Goal: Complete application form: Complete application form

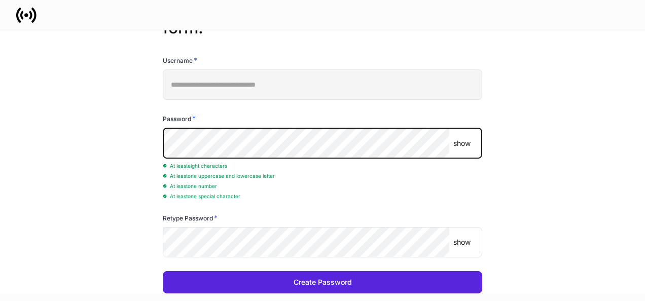
scroll to position [81, 0]
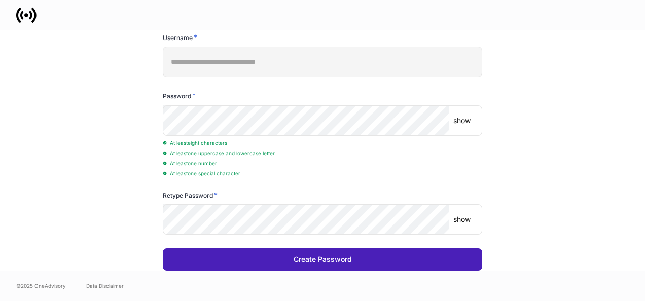
click at [287, 254] on button "Create Password" at bounding box center [323, 260] width 320 height 22
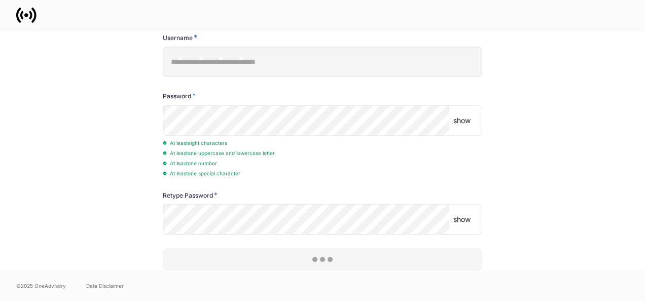
scroll to position [0, 0]
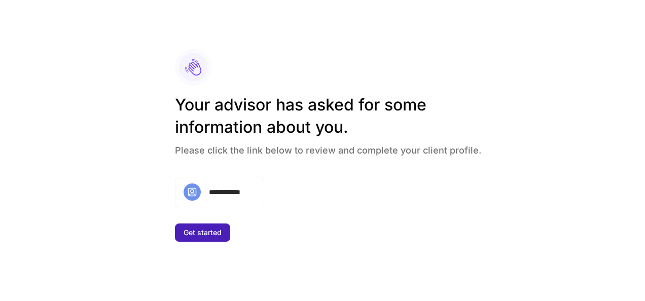
click at [219, 227] on button "Get started" at bounding box center [202, 233] width 55 height 18
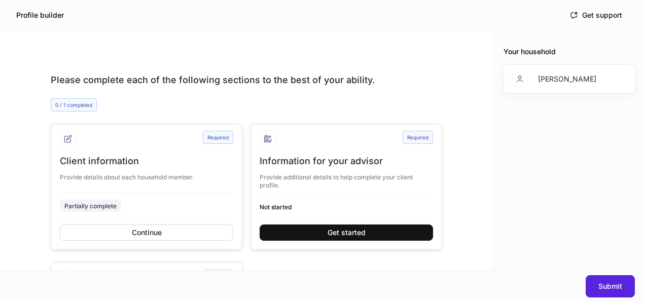
scroll to position [39, 0]
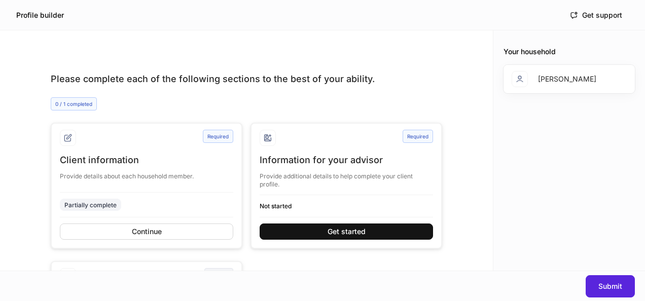
click at [127, 157] on div "Client information" at bounding box center [147, 160] width 174 height 12
click at [142, 232] on div "Continue" at bounding box center [147, 231] width 30 height 7
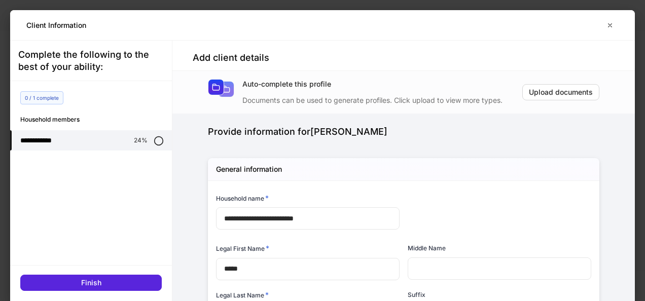
type input "**********"
type input "*****"
type input "******"
type input "*"
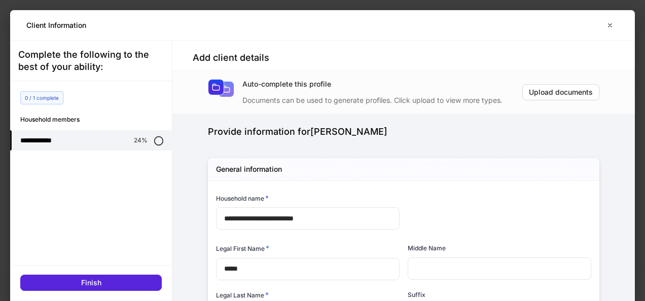
type input "**********"
type input "*"
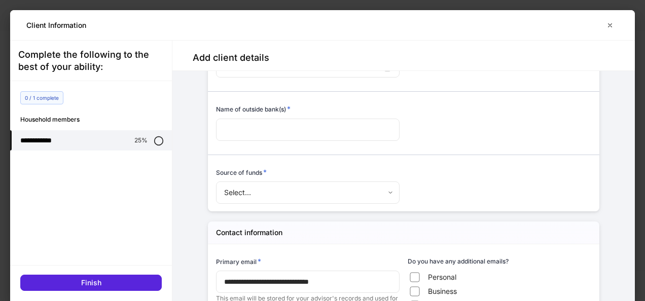
scroll to position [730, 0]
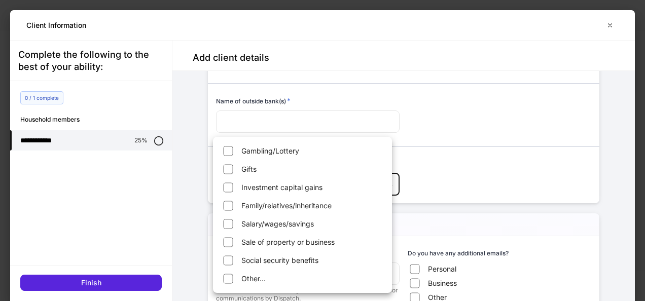
click at [386, 187] on body "**********" at bounding box center [322, 150] width 645 height 301
click at [468, 178] on div at bounding box center [322, 150] width 645 height 301
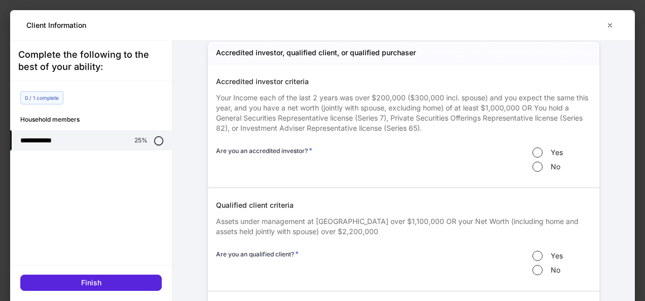
scroll to position [1656, 0]
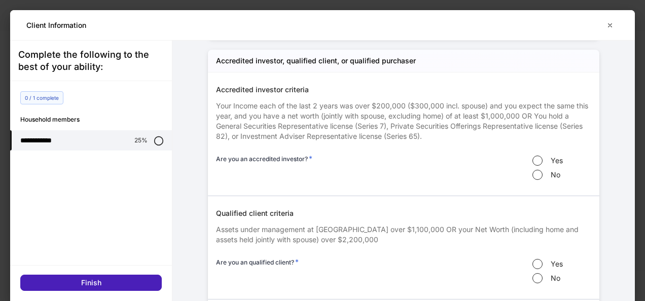
click at [130, 280] on button "Finish" at bounding box center [91, 283] width 142 height 16
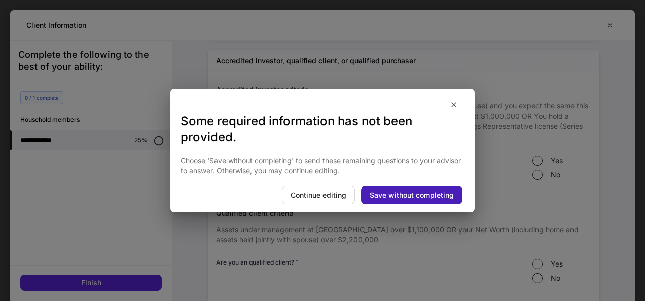
click at [393, 193] on div "Save without completing" at bounding box center [412, 195] width 84 height 7
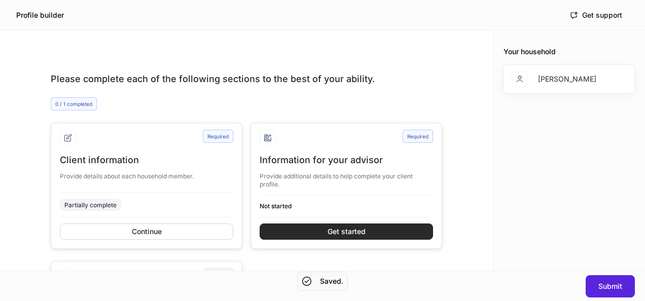
click at [345, 233] on div "Get started" at bounding box center [347, 231] width 38 height 7
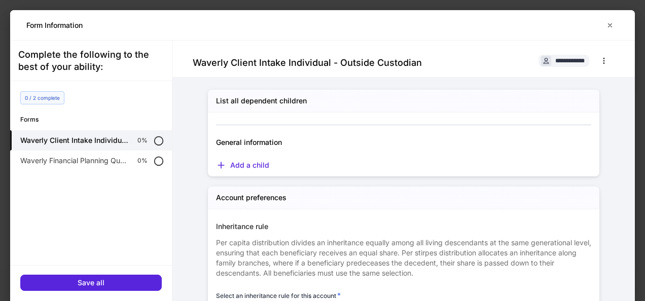
click at [269, 121] on div at bounding box center [400, 119] width 384 height 13
click at [229, 166] on div "Add a child" at bounding box center [242, 165] width 53 height 10
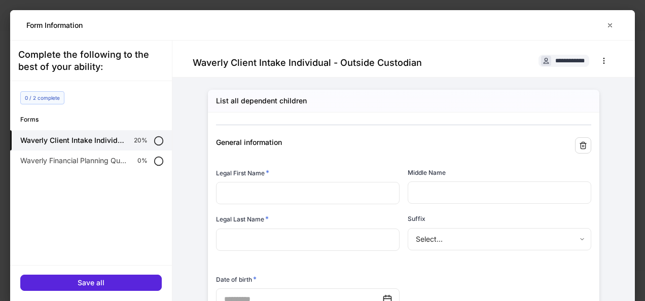
click at [253, 188] on input "text" at bounding box center [308, 193] width 184 height 22
type input "***"
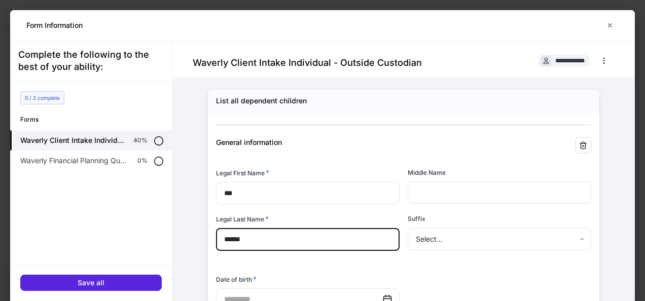
type input "******"
click at [443, 238] on body "**********" at bounding box center [322, 150] width 645 height 301
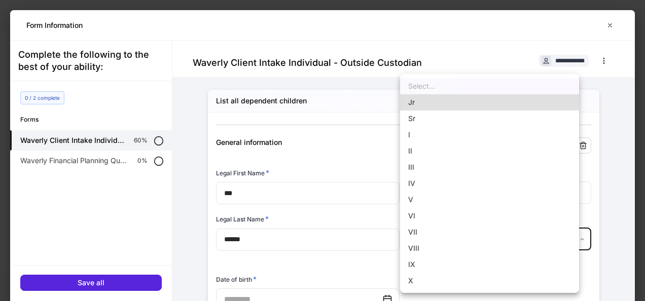
click at [319, 272] on div at bounding box center [322, 150] width 645 height 301
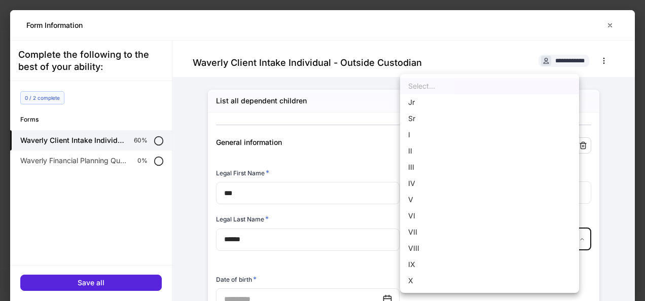
drag, startPoint x: 624, startPoint y: 86, endPoint x: 629, endPoint y: 161, distance: 75.3
click at [629, 161] on div at bounding box center [322, 150] width 645 height 301
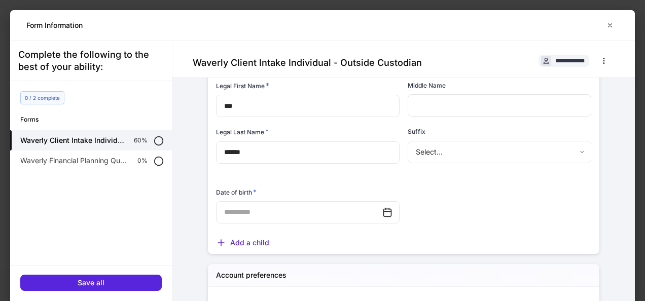
scroll to position [105, 0]
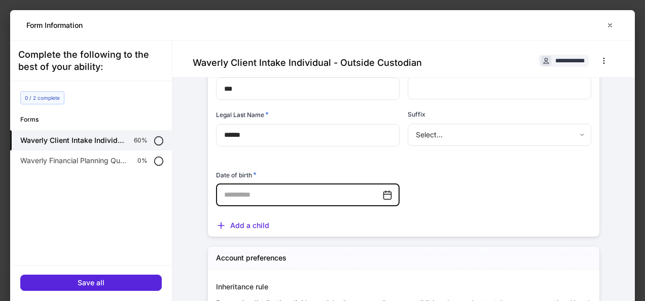
click at [310, 199] on input "text" at bounding box center [299, 195] width 166 height 22
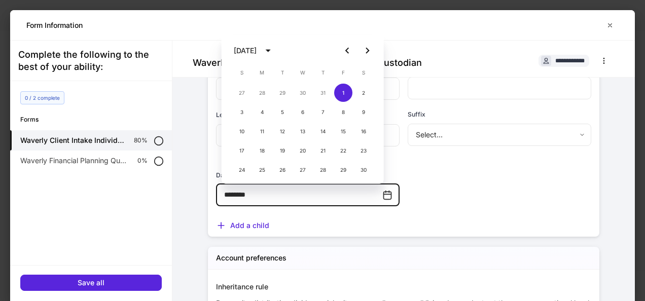
type input "********"
type input "**********"
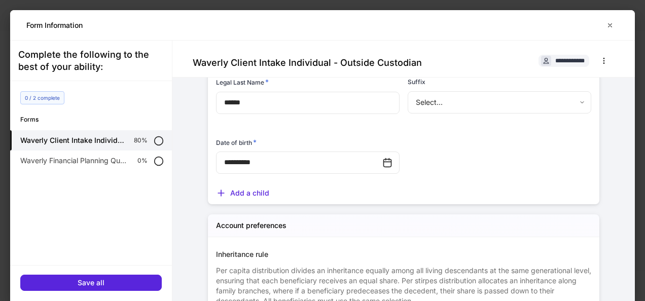
scroll to position [140, 0]
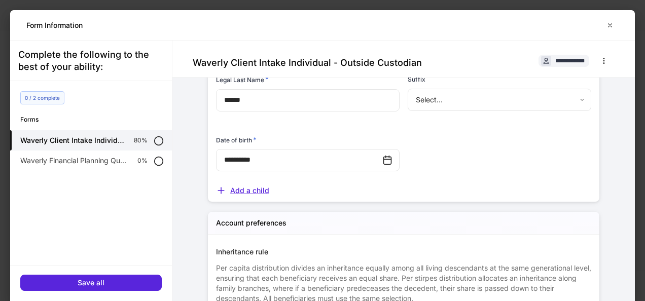
click at [242, 194] on div "Add a child" at bounding box center [242, 191] width 53 height 10
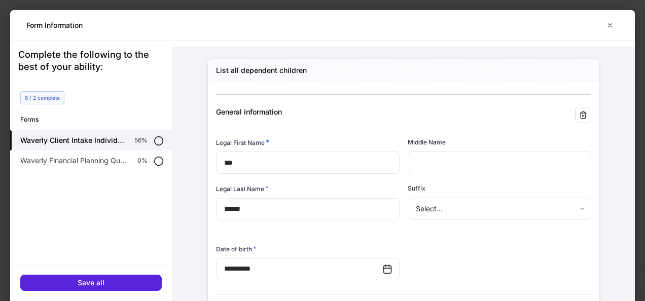
scroll to position [616, 0]
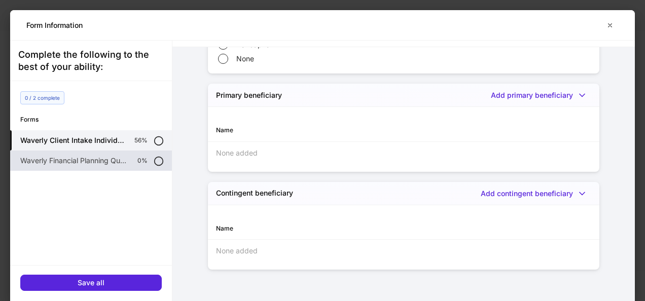
click at [83, 162] on p "Waverly Financial Planning Questionnaire" at bounding box center [74, 161] width 109 height 10
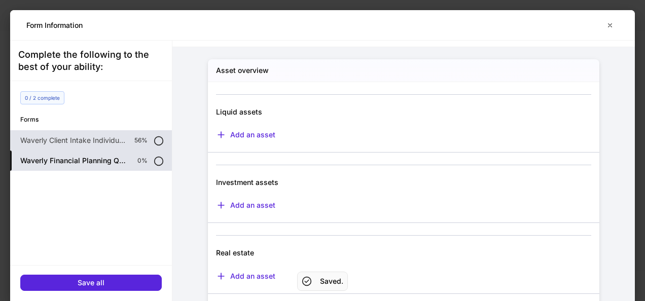
click at [75, 140] on p "Waverly Client Intake Individual - Outside Custodian" at bounding box center [73, 140] width 106 height 10
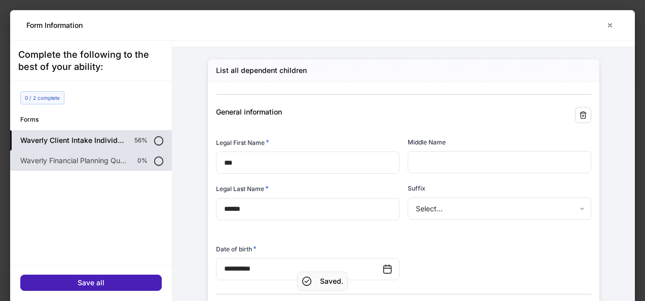
click at [119, 283] on button "Save all" at bounding box center [91, 283] width 142 height 16
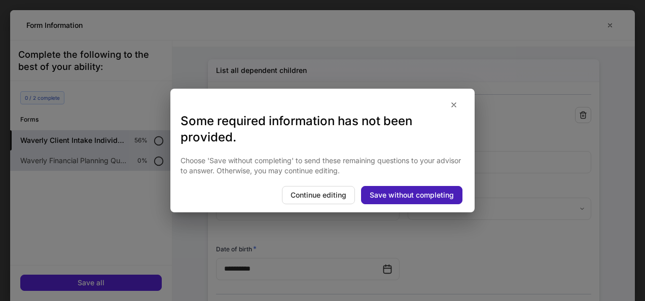
click at [415, 193] on div "Save without completing" at bounding box center [412, 195] width 84 height 7
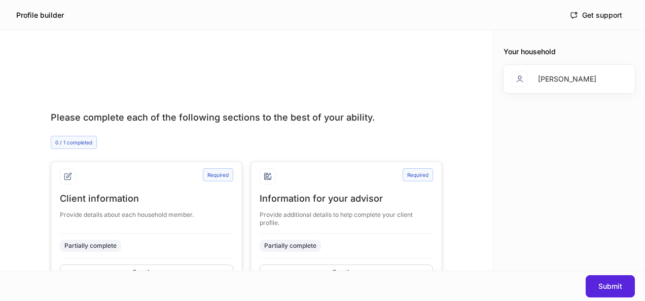
click at [389, 209] on div "Provide additional details to help complete your client profile." at bounding box center [347, 216] width 174 height 22
click at [292, 244] on div "Partially complete" at bounding box center [290, 246] width 52 height 10
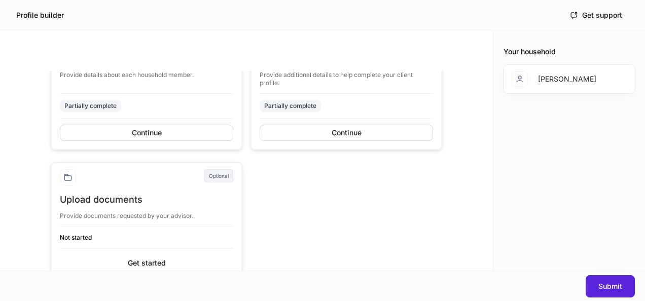
scroll to position [141, 0]
click at [332, 128] on div "Continue" at bounding box center [347, 131] width 30 height 7
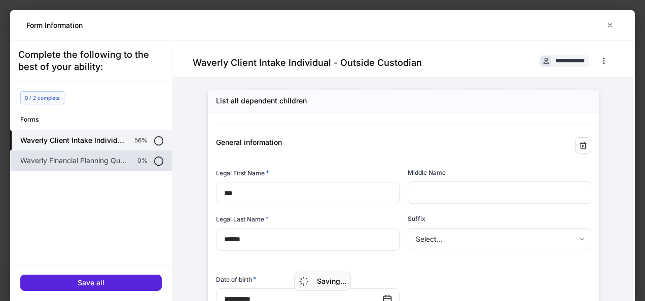
click at [76, 160] on p "Waverly Financial Planning Questionnaire" at bounding box center [74, 161] width 109 height 10
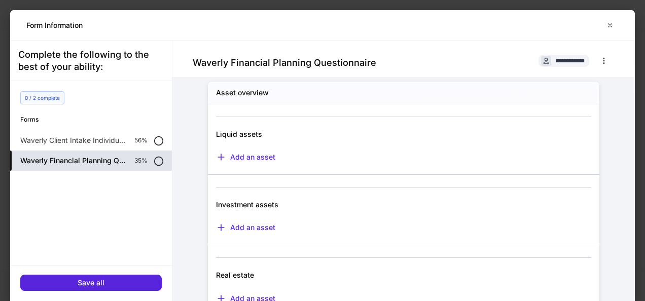
scroll to position [1, 0]
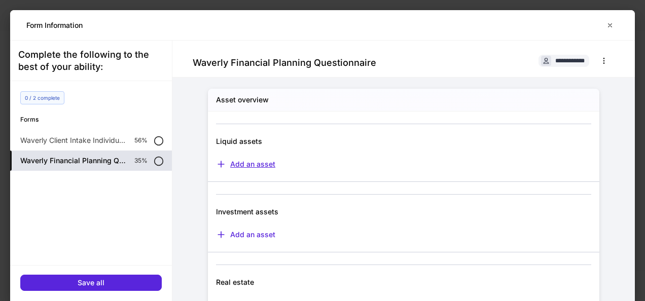
click at [250, 166] on div "Add an asset" at bounding box center [245, 164] width 59 height 10
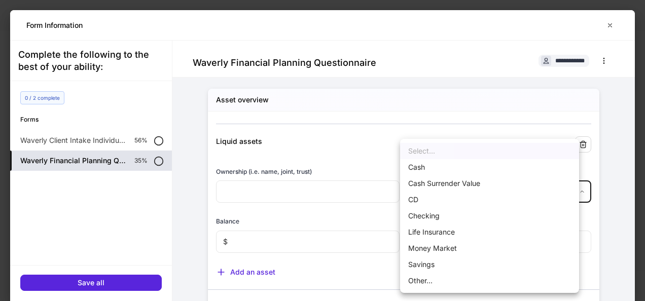
click at [537, 189] on body "**********" at bounding box center [322, 150] width 645 height 301
drag, startPoint x: 624, startPoint y: 93, endPoint x: 624, endPoint y: 114, distance: 21.3
click at [624, 114] on div at bounding box center [322, 150] width 645 height 301
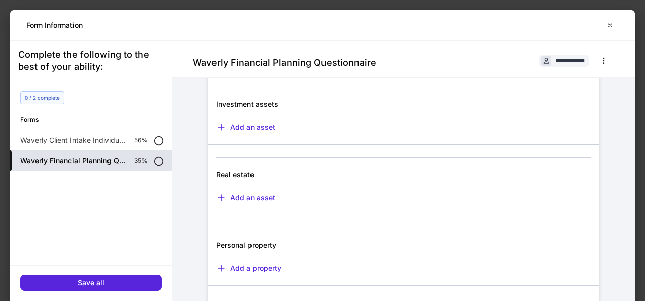
scroll to position [211, 0]
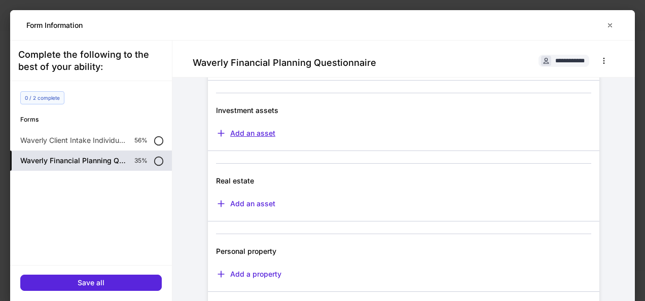
click at [235, 132] on div "Add an asset" at bounding box center [245, 133] width 59 height 10
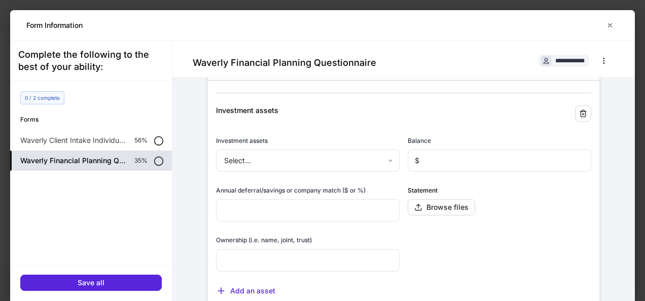
click at [380, 159] on body "**********" at bounding box center [322, 150] width 645 height 301
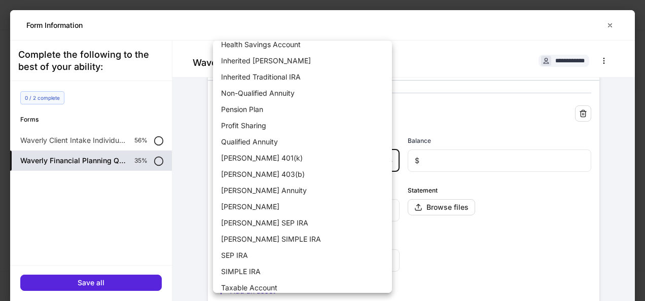
scroll to position [0, 0]
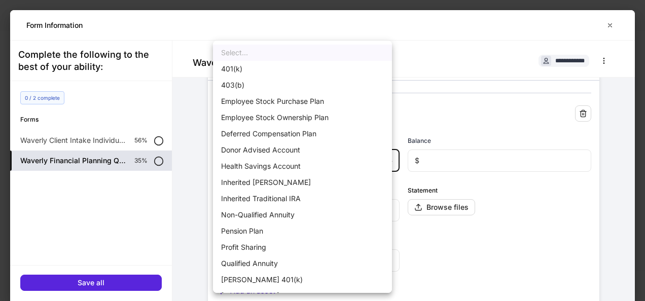
drag, startPoint x: 622, startPoint y: 92, endPoint x: 622, endPoint y: 98, distance: 6.1
click at [622, 98] on div at bounding box center [322, 150] width 645 height 301
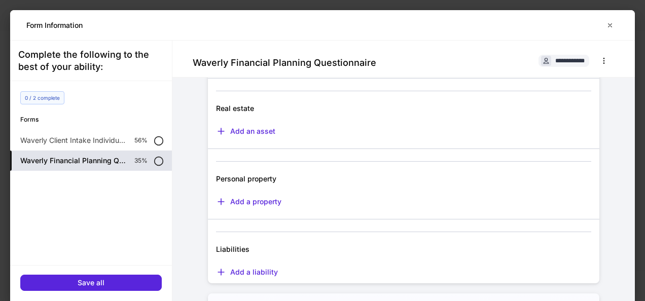
scroll to position [450, 0]
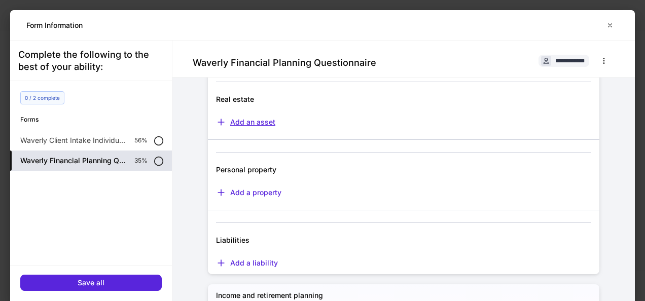
click at [245, 118] on div "Add an asset" at bounding box center [245, 122] width 59 height 10
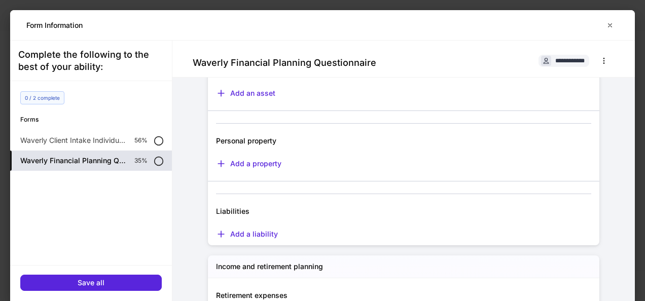
scroll to position [644, 0]
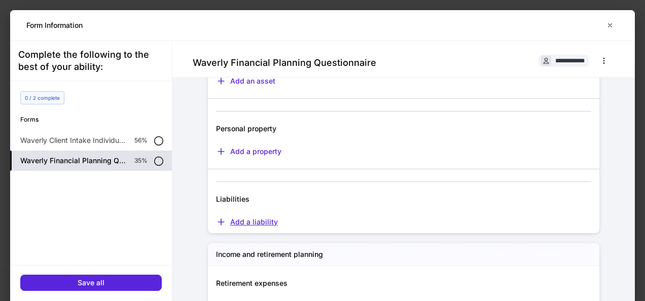
click at [262, 217] on div "Add a liability" at bounding box center [247, 222] width 62 height 10
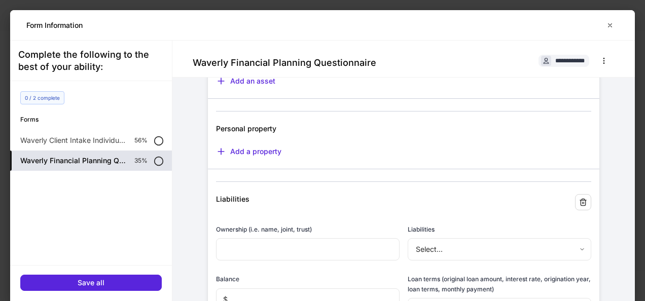
click at [532, 257] on body "**********" at bounding box center [322, 150] width 645 height 301
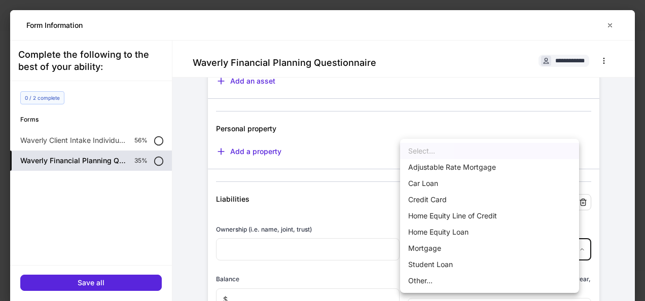
click at [613, 154] on div at bounding box center [322, 150] width 645 height 301
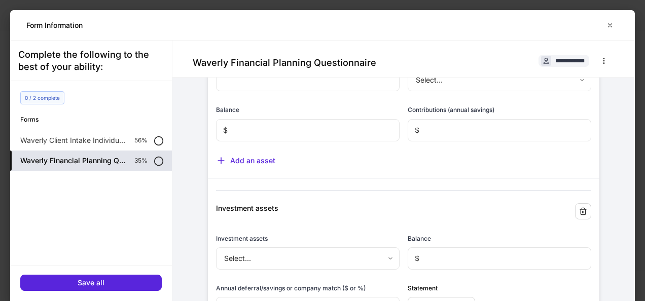
scroll to position [179, 0]
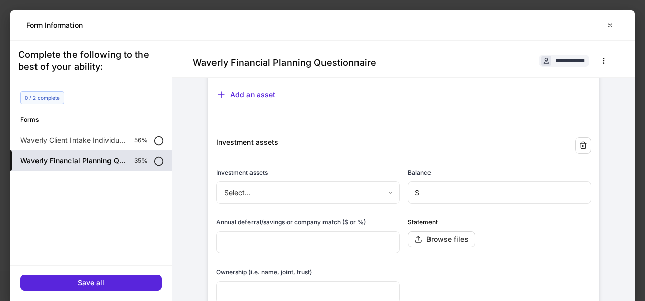
click at [378, 188] on body "**********" at bounding box center [322, 150] width 645 height 301
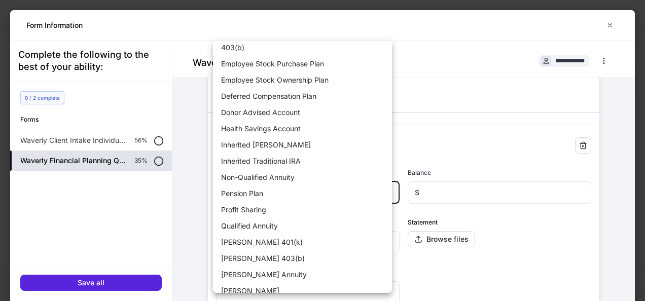
scroll to position [0, 0]
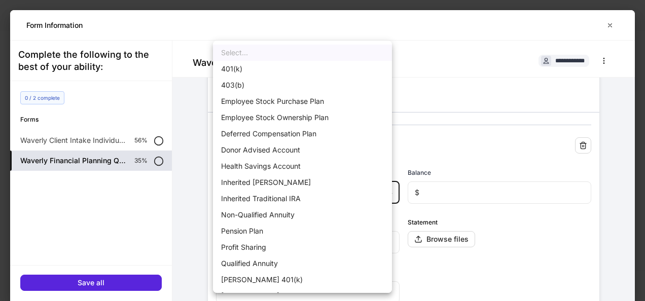
click at [462, 88] on div at bounding box center [322, 150] width 645 height 301
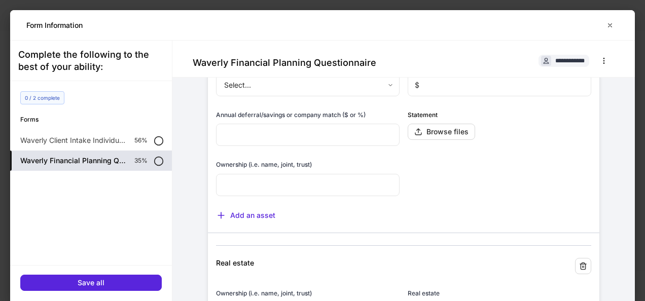
scroll to position [276, 0]
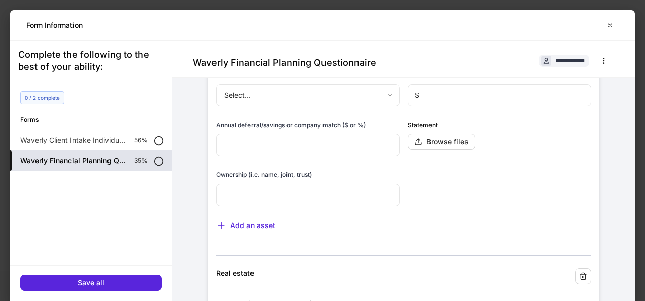
click at [322, 143] on input "text" at bounding box center [308, 145] width 184 height 22
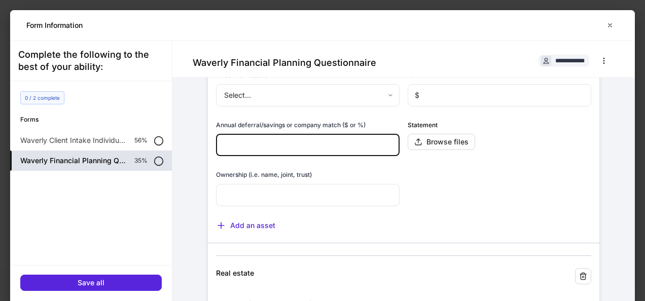
click at [322, 143] on input "text" at bounding box center [308, 145] width 184 height 22
click at [288, 142] on input "text" at bounding box center [308, 145] width 184 height 22
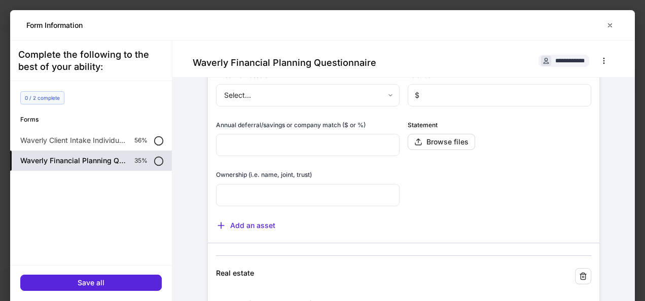
click at [389, 95] on body "**********" at bounding box center [322, 150] width 645 height 301
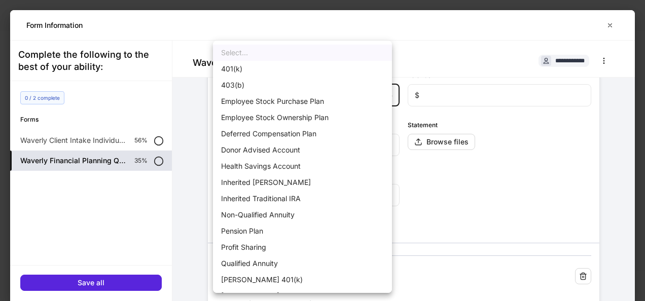
drag, startPoint x: 623, startPoint y: 115, endPoint x: 623, endPoint y: 90, distance: 24.4
click at [623, 90] on div at bounding box center [322, 150] width 645 height 301
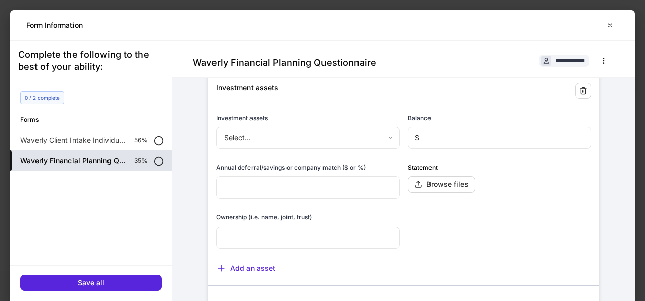
scroll to position [231, 0]
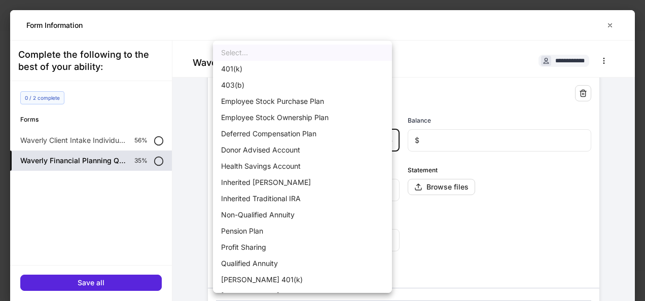
click at [379, 136] on body "**********" at bounding box center [322, 150] width 645 height 301
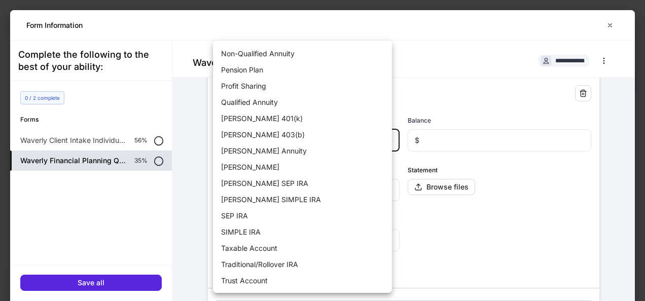
scroll to position [0, 0]
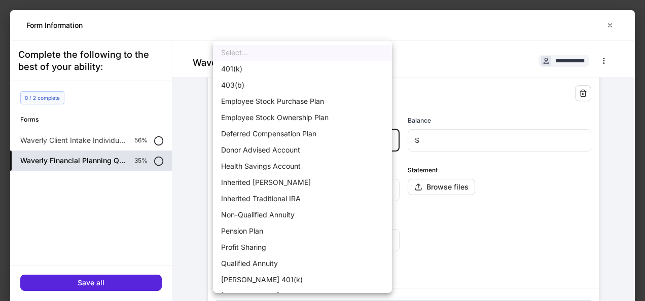
click at [542, 192] on div at bounding box center [322, 150] width 645 height 301
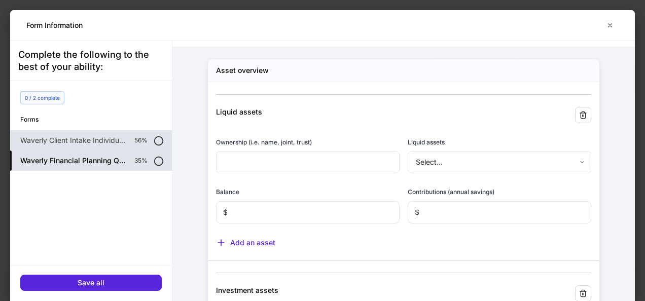
click at [57, 141] on p "Waverly Client Intake Individual - Outside Custodian" at bounding box center [73, 140] width 106 height 10
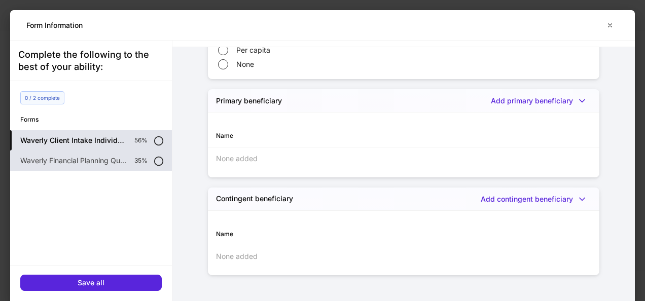
scroll to position [616, 0]
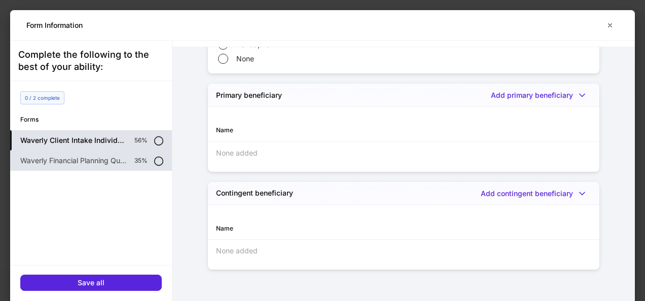
click at [73, 141] on h5 "Waverly Client Intake Individual - Outside Custodian" at bounding box center [73, 140] width 106 height 10
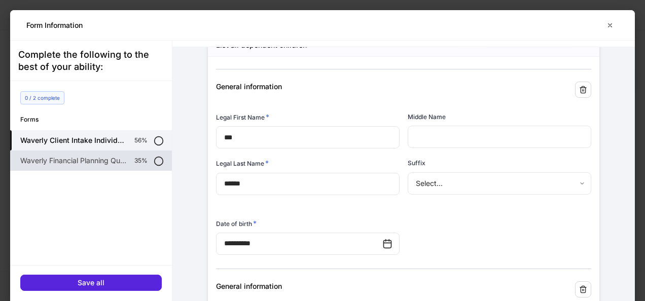
scroll to position [0, 0]
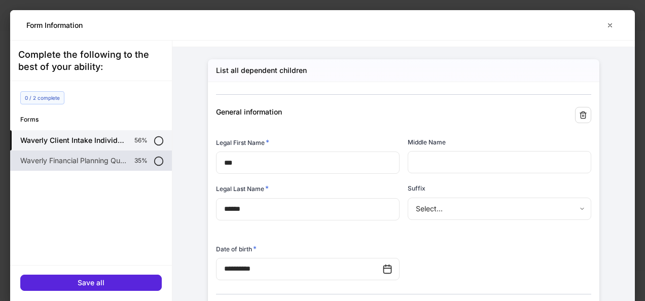
click at [111, 156] on p "Waverly Financial Planning Questionnaire" at bounding box center [73, 161] width 106 height 10
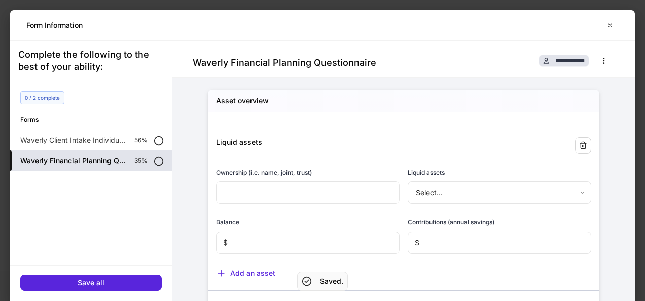
click at [556, 61] on span "**********" at bounding box center [570, 61] width 29 height 6
click at [600, 62] on icon "button" at bounding box center [604, 61] width 8 height 8
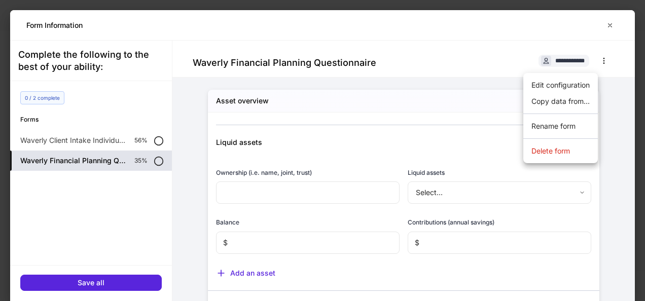
click at [537, 60] on div at bounding box center [322, 150] width 645 height 301
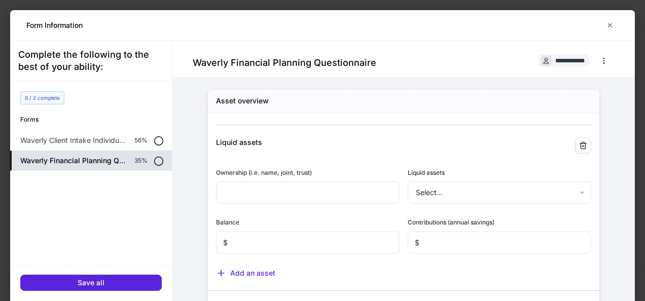
click at [537, 60] on div at bounding box center [322, 150] width 645 height 301
drag, startPoint x: 537, startPoint y: 60, endPoint x: 517, endPoint y: 61, distance: 19.8
click at [543, 61] on icon at bounding box center [546, 60] width 7 height 7
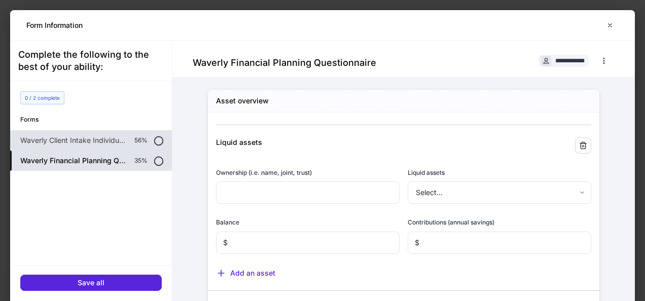
click at [47, 138] on p "Waverly Client Intake Individual - Outside Custodian" at bounding box center [73, 140] width 106 height 10
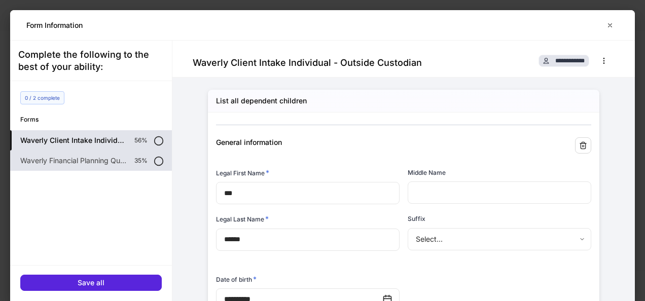
click at [543, 61] on icon at bounding box center [546, 60] width 7 height 7
click at [159, 140] on icon at bounding box center [159, 141] width 10 height 10
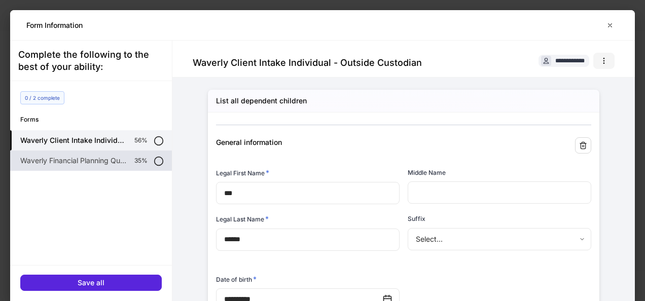
click at [594, 65] on button "button" at bounding box center [604, 61] width 21 height 16
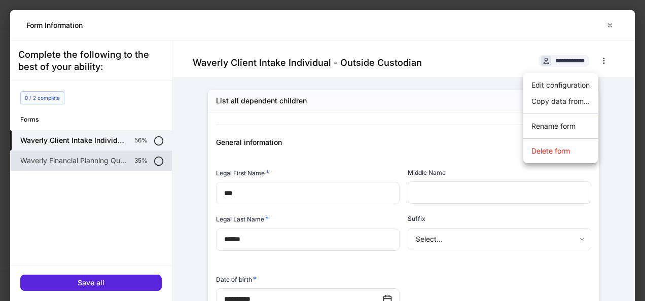
click at [446, 127] on div at bounding box center [322, 150] width 645 height 301
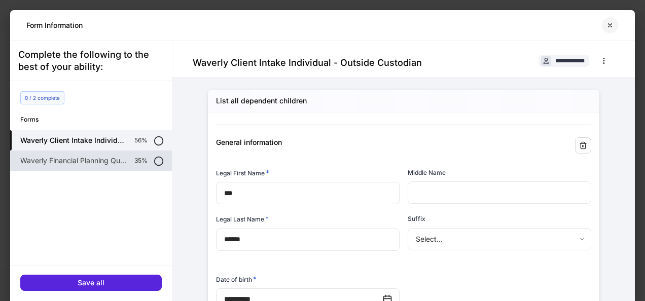
click at [612, 23] on icon "button" at bounding box center [610, 25] width 8 height 8
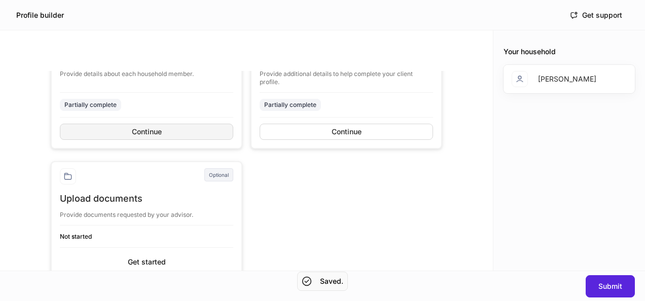
click at [156, 129] on div "Continue" at bounding box center [147, 131] width 30 height 7
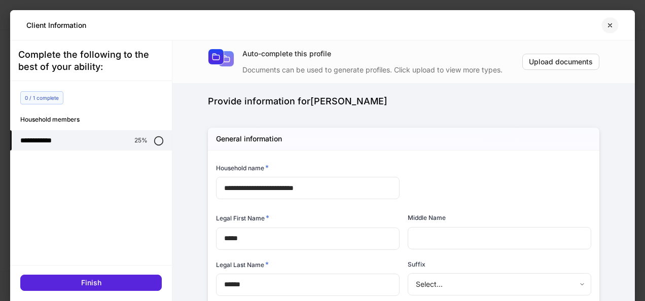
click at [609, 25] on icon "button" at bounding box center [610, 25] width 8 height 8
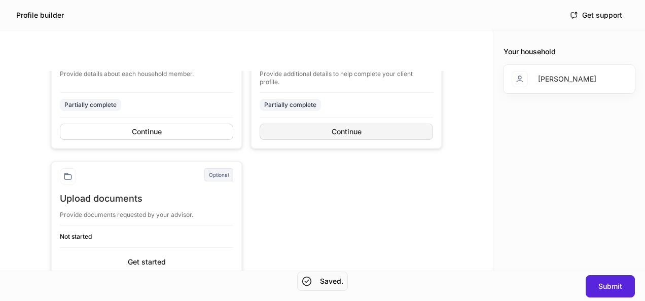
click at [370, 130] on button "Continue" at bounding box center [347, 132] width 174 height 16
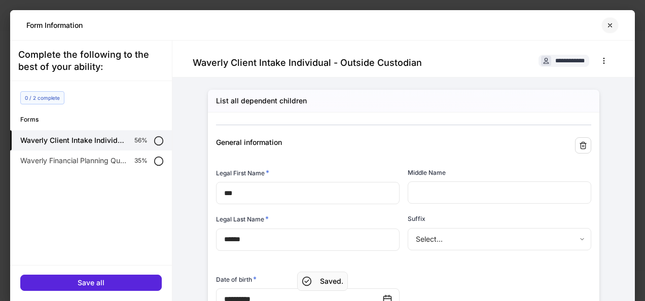
click at [609, 26] on icon "button" at bounding box center [610, 25] width 8 height 8
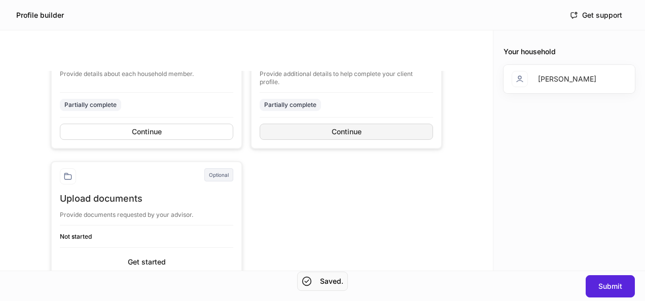
click at [344, 132] on div "Continue" at bounding box center [347, 131] width 30 height 7
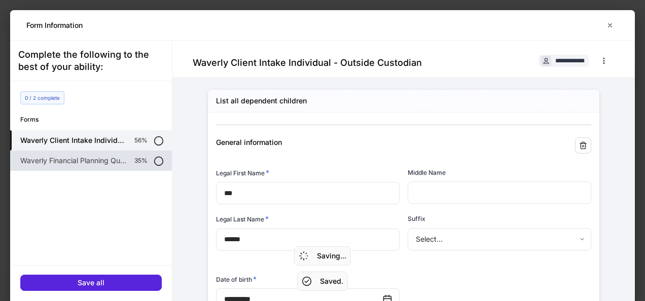
click at [86, 162] on p "Waverly Financial Planning Questionnaire" at bounding box center [73, 161] width 106 height 10
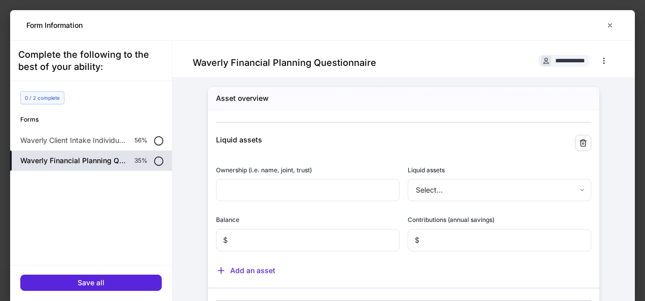
scroll to position [8, 0]
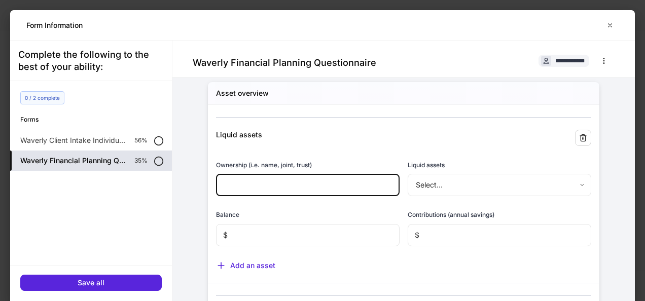
click at [283, 186] on input "text" at bounding box center [308, 185] width 184 height 22
click at [499, 192] on body "**********" at bounding box center [322, 150] width 645 height 301
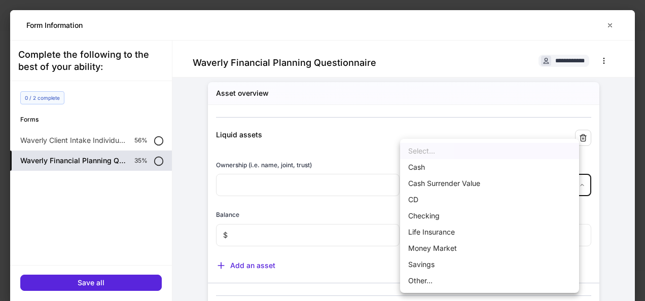
click at [245, 237] on div at bounding box center [322, 150] width 645 height 301
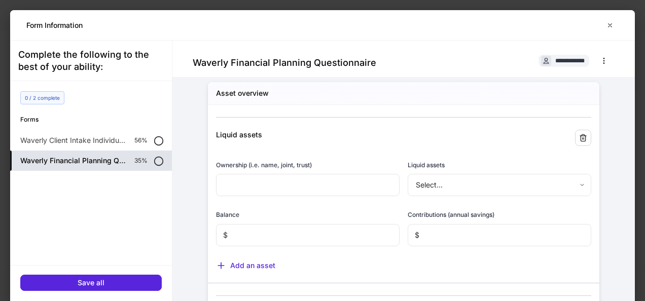
click at [246, 235] on input "text" at bounding box center [314, 235] width 172 height 22
click at [451, 235] on input "text" at bounding box center [506, 235] width 172 height 22
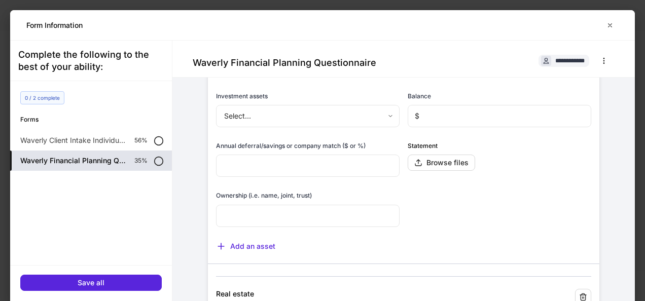
scroll to position [261, 0]
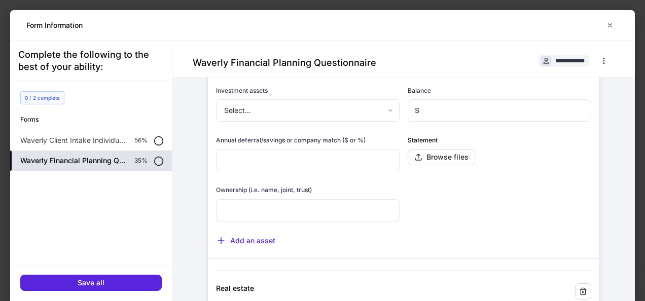
click at [378, 114] on body "**********" at bounding box center [322, 150] width 645 height 301
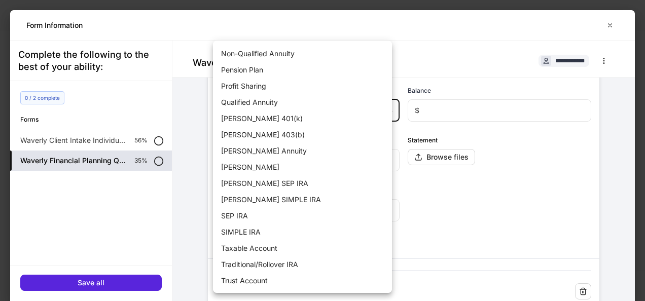
scroll to position [0, 0]
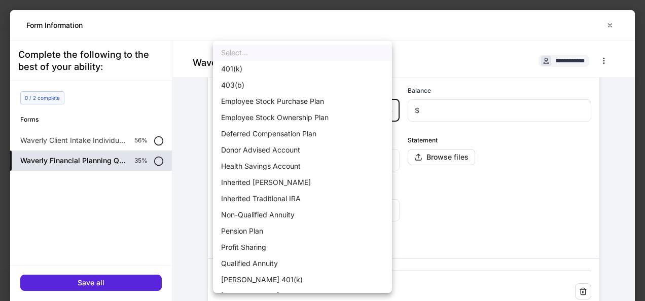
click at [546, 161] on div at bounding box center [322, 150] width 645 height 301
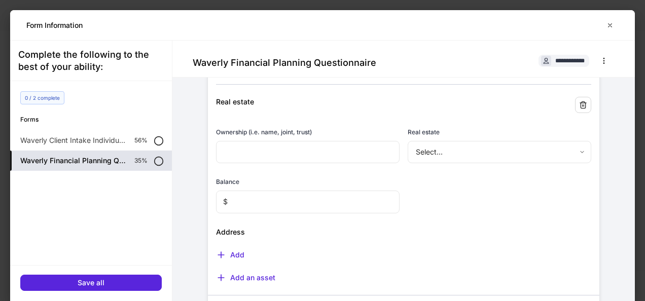
scroll to position [450, 0]
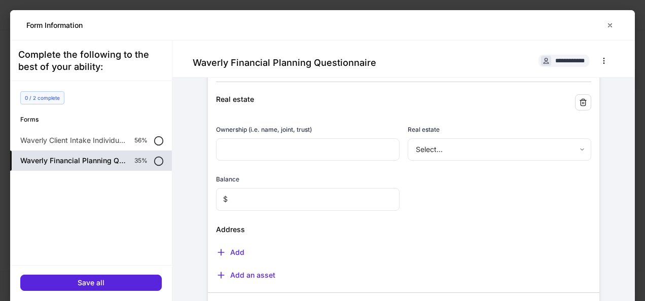
click at [554, 142] on body "**********" at bounding box center [322, 150] width 645 height 301
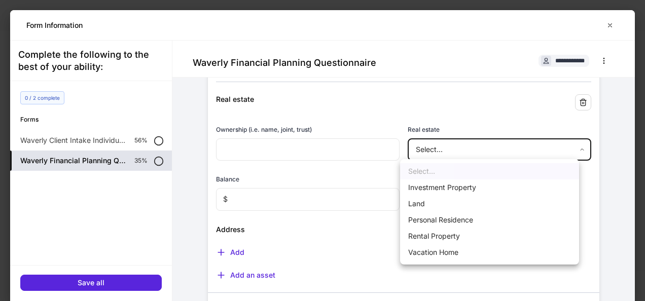
drag, startPoint x: 624, startPoint y: 124, endPoint x: 627, endPoint y: 153, distance: 29.0
click at [627, 153] on div at bounding box center [322, 150] width 645 height 301
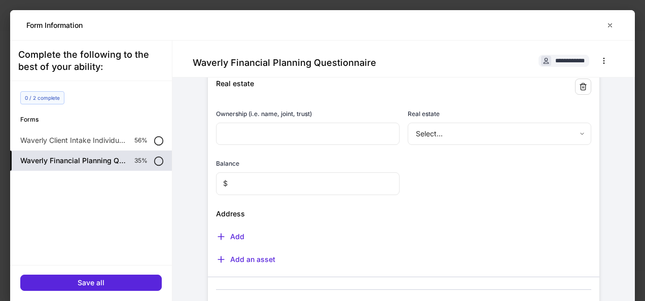
scroll to position [474, 0]
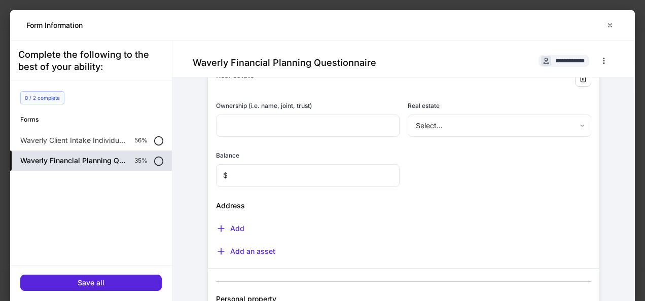
click at [255, 204] on div "Address" at bounding box center [400, 200] width 384 height 22
click at [235, 226] on div "Add" at bounding box center [230, 229] width 28 height 10
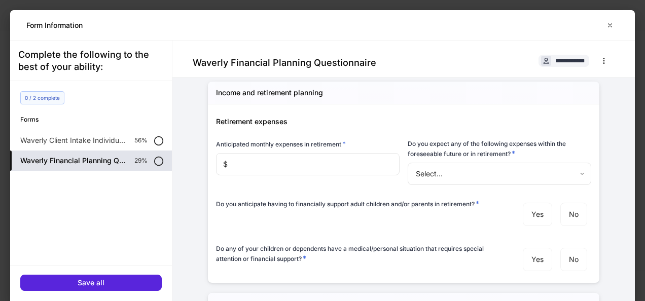
scroll to position [1053, 0]
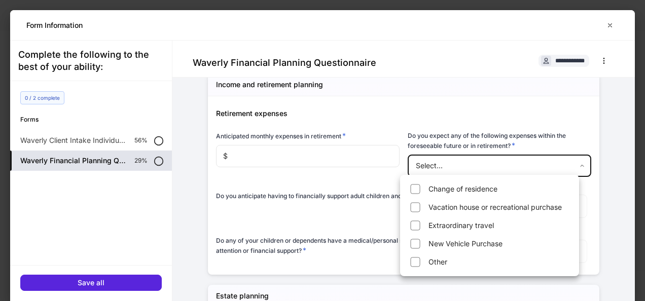
click at [571, 160] on body "**********" at bounding box center [322, 150] width 645 height 301
click at [601, 191] on div at bounding box center [322, 150] width 645 height 301
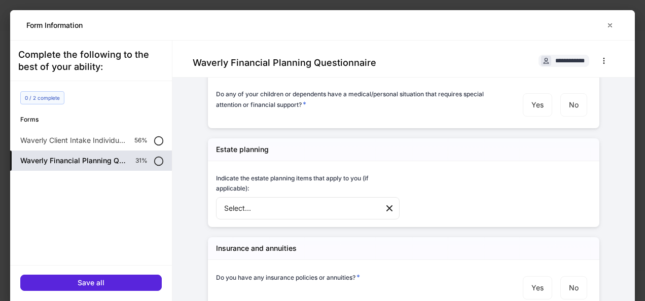
scroll to position [1295, 0]
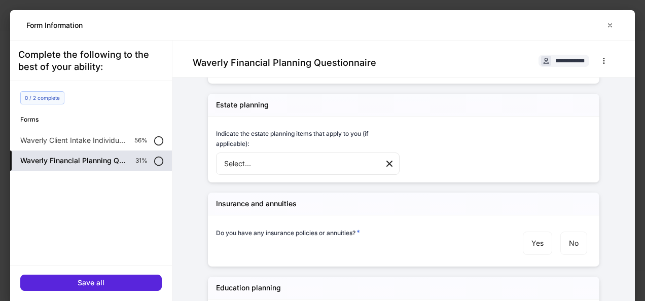
click at [283, 159] on body "**********" at bounding box center [322, 150] width 645 height 301
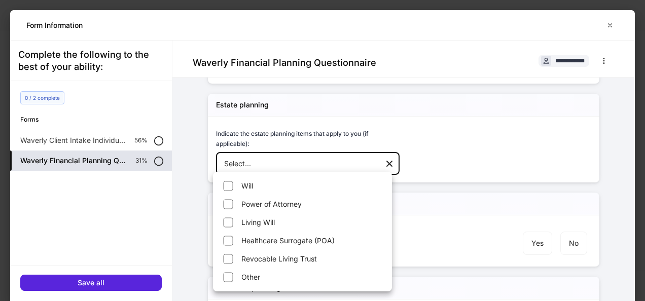
drag, startPoint x: 623, startPoint y: 219, endPoint x: 623, endPoint y: 237, distance: 18.8
click at [623, 237] on div at bounding box center [322, 150] width 645 height 301
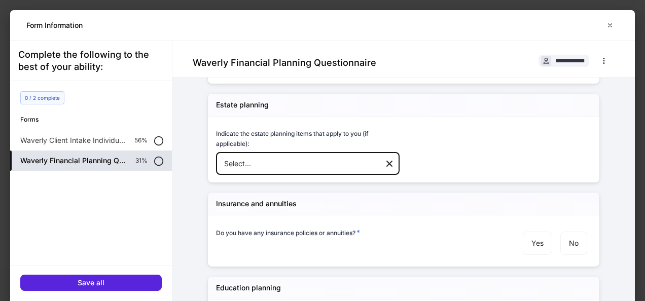
click at [487, 140] on div "Indicate the estate planning items that apply to you (if applicable): Select...…" at bounding box center [400, 147] width 384 height 60
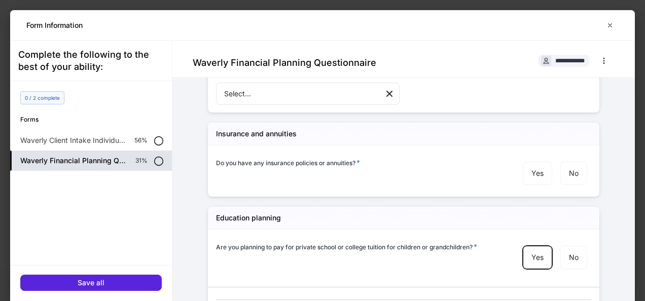
scroll to position [1416, 0]
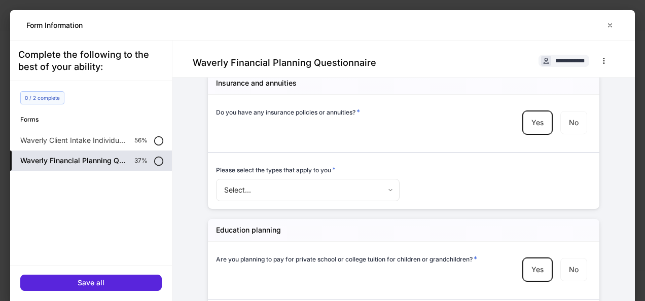
click at [378, 187] on body "**********" at bounding box center [322, 150] width 645 height 301
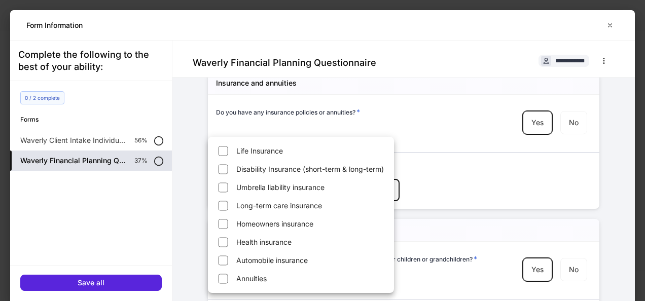
click at [460, 164] on div at bounding box center [322, 150] width 645 height 301
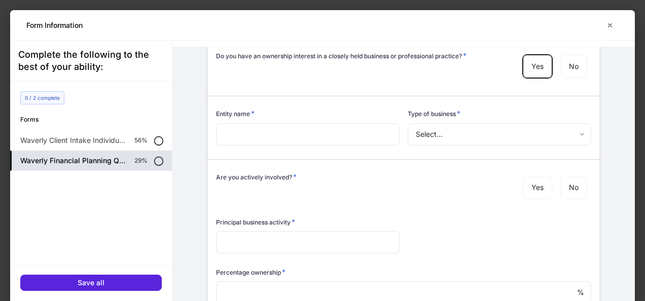
scroll to position [2178, 0]
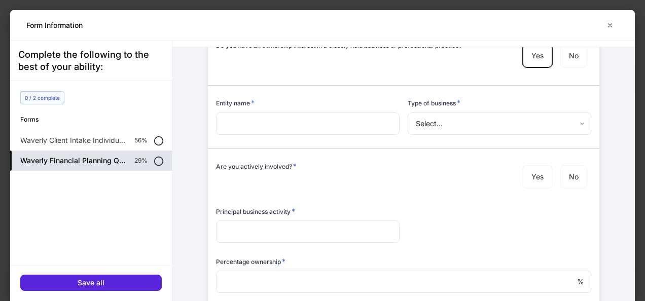
click at [567, 116] on body "**********" at bounding box center [322, 150] width 645 height 301
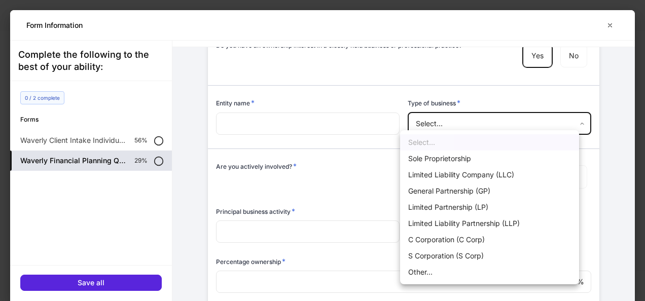
click at [566, 116] on div at bounding box center [322, 150] width 645 height 301
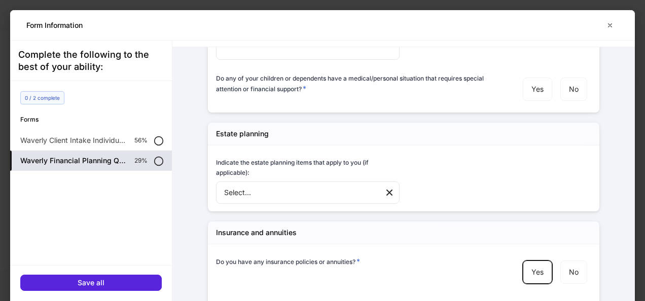
scroll to position [1225, 0]
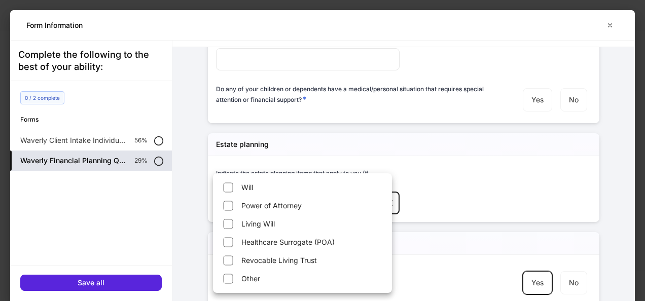
click at [246, 194] on body "**********" at bounding box center [322, 150] width 645 height 301
click at [507, 233] on div at bounding box center [322, 150] width 645 height 301
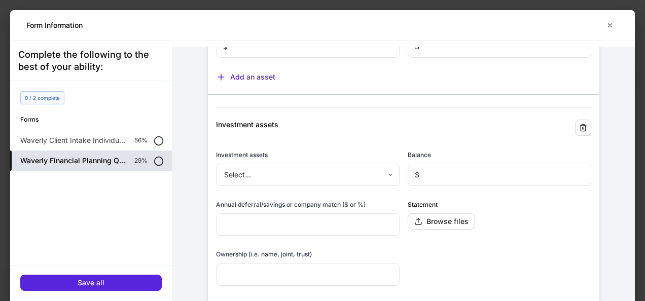
scroll to position [162, 0]
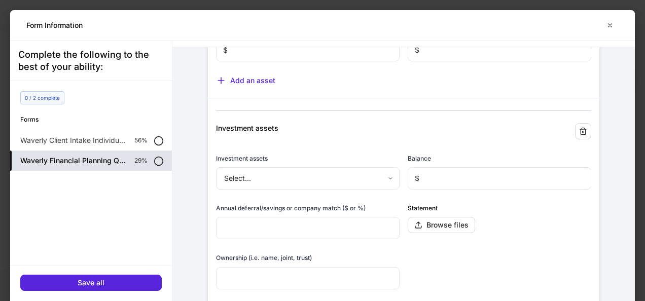
click at [383, 178] on body "**********" at bounding box center [322, 150] width 645 height 301
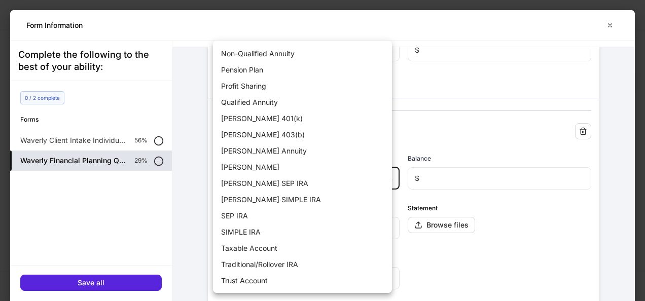
scroll to position [0, 0]
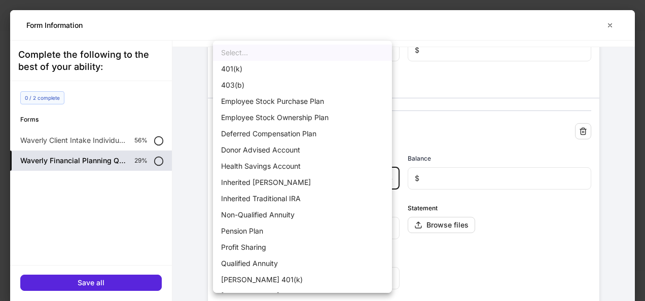
click at [510, 252] on div at bounding box center [322, 150] width 645 height 301
click at [383, 179] on body "**********" at bounding box center [322, 150] width 645 height 301
drag, startPoint x: 632, startPoint y: 114, endPoint x: 638, endPoint y: 59, distance: 54.7
click at [638, 59] on div at bounding box center [322, 150] width 645 height 301
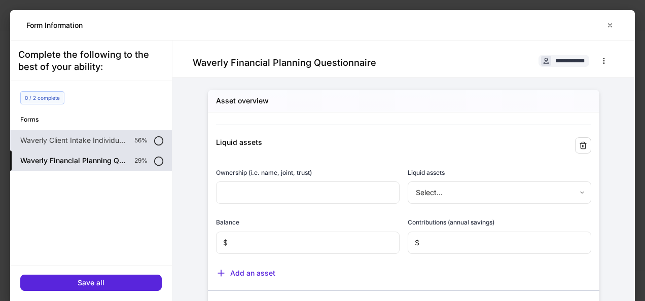
click at [80, 140] on p "Waverly Client Intake Individual - Outside Custodian" at bounding box center [73, 140] width 106 height 10
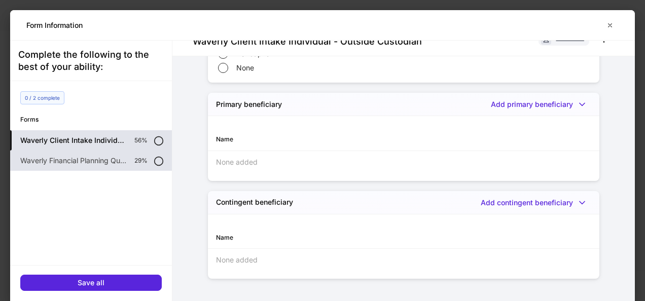
scroll to position [30, 0]
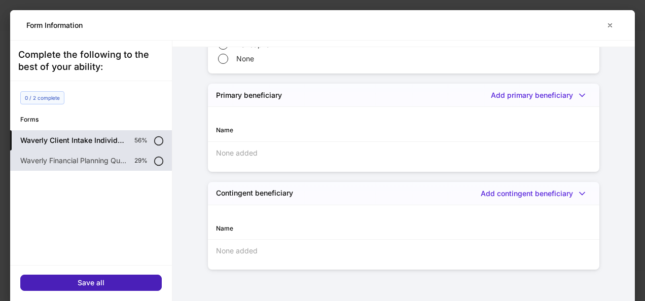
click at [80, 288] on button "Save all" at bounding box center [91, 283] width 142 height 16
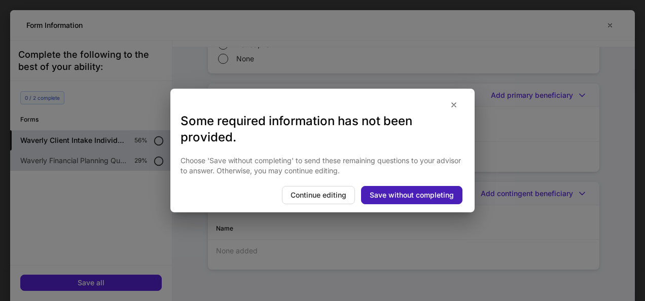
click at [415, 200] on button "Save without completing" at bounding box center [411, 195] width 101 height 18
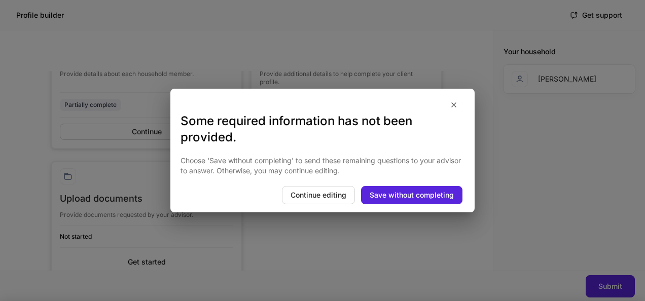
scroll to position [606, 0]
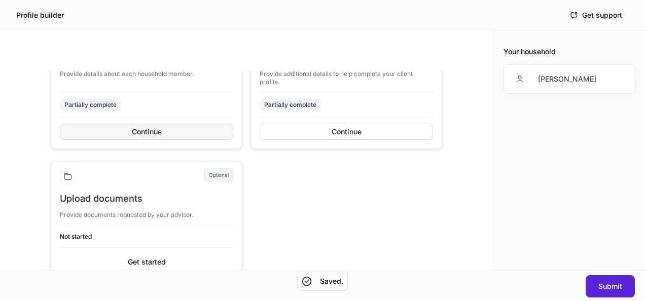
click at [136, 130] on div "Continue" at bounding box center [147, 131] width 30 height 7
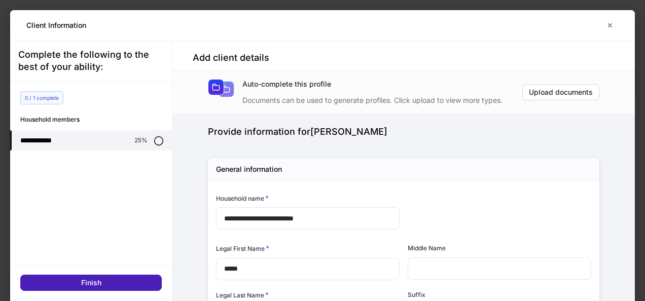
click at [146, 281] on button "Finish" at bounding box center [91, 283] width 142 height 16
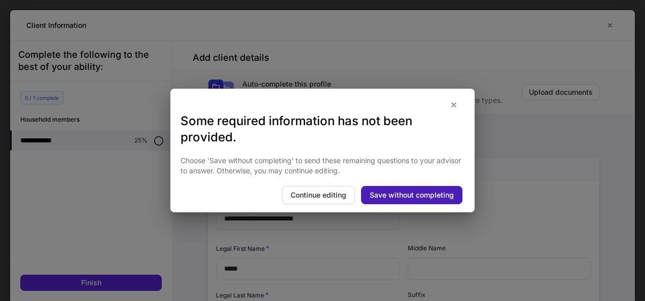
click at [410, 193] on div "Save without completing" at bounding box center [412, 195] width 84 height 7
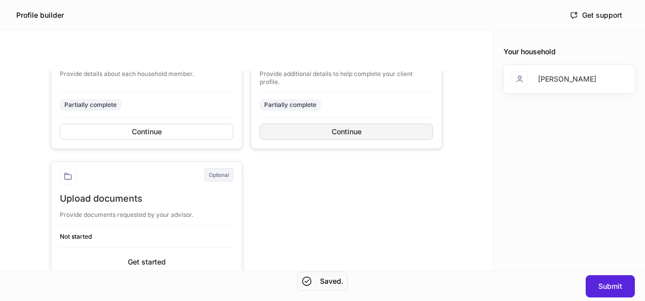
click at [351, 131] on div "Continue" at bounding box center [347, 131] width 30 height 7
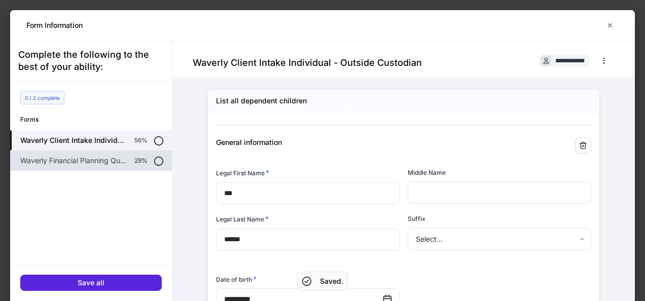
click at [103, 165] on p "Waverly Financial Planning Questionnaire" at bounding box center [73, 161] width 106 height 10
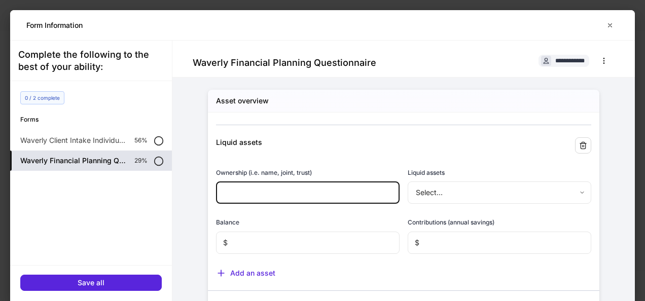
click at [348, 189] on input "text" at bounding box center [308, 193] width 184 height 22
click at [540, 197] on body "**********" at bounding box center [322, 150] width 645 height 301
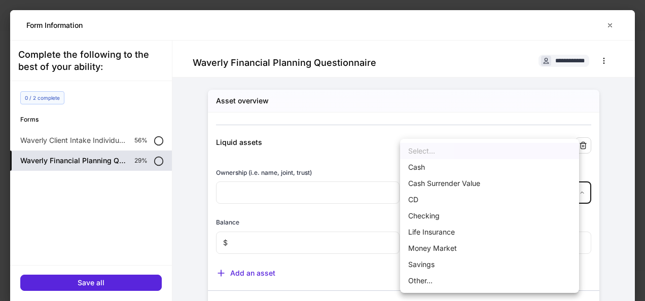
drag, startPoint x: 624, startPoint y: 76, endPoint x: 626, endPoint y: 98, distance: 23.0
click at [626, 98] on div at bounding box center [322, 150] width 645 height 301
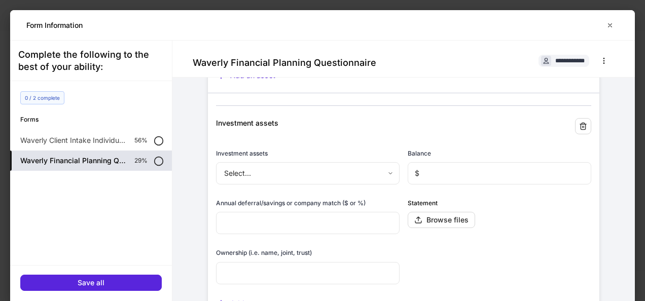
scroll to position [191, 0]
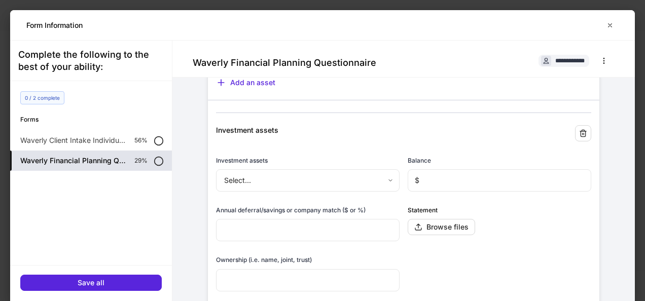
click at [387, 173] on body "**********" at bounding box center [322, 150] width 645 height 301
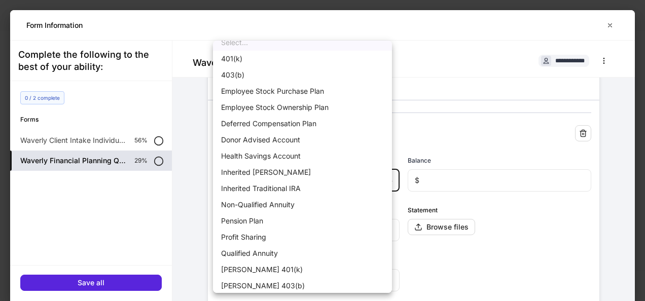
scroll to position [0, 0]
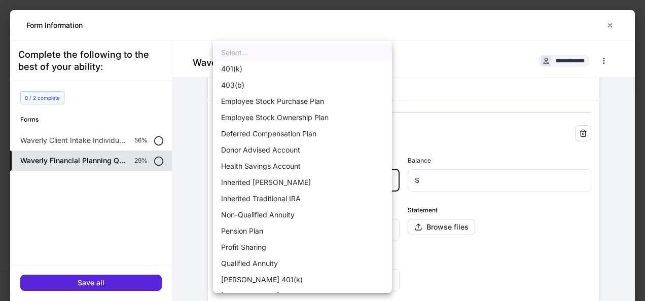
click at [490, 151] on div at bounding box center [322, 150] width 645 height 301
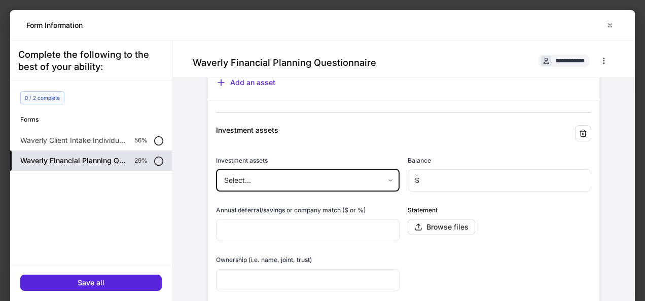
click at [338, 229] on input "text" at bounding box center [308, 230] width 184 height 22
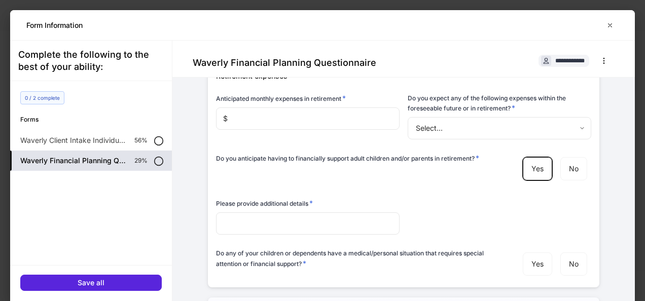
scroll to position [1098, 0]
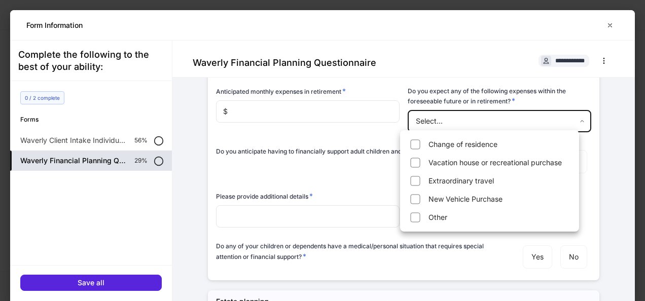
click at [564, 117] on body "**********" at bounding box center [322, 150] width 645 height 301
click at [592, 179] on div at bounding box center [322, 150] width 645 height 301
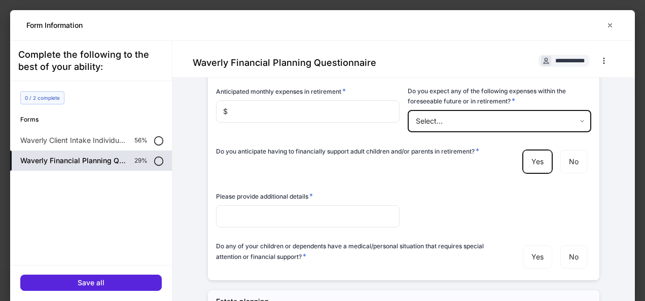
click at [491, 122] on body "**********" at bounding box center [322, 150] width 645 height 301
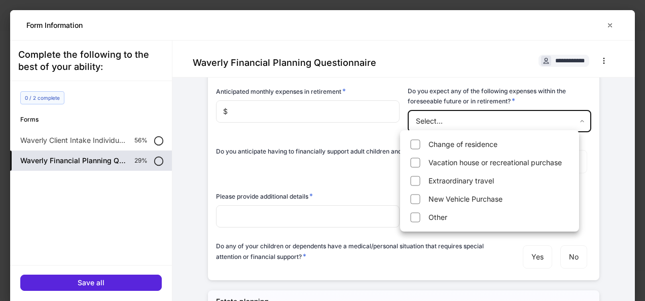
click at [456, 141] on li "Change of residence" at bounding box center [489, 144] width 175 height 16
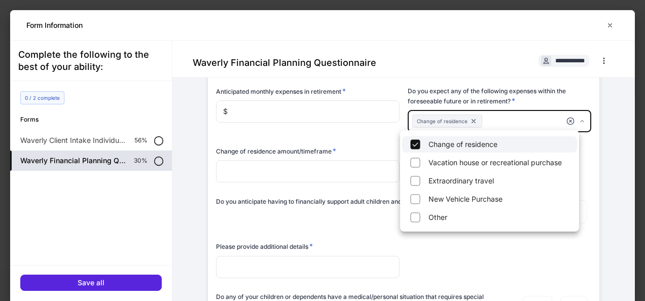
click at [368, 132] on div at bounding box center [322, 150] width 645 height 301
click at [568, 118] on body "**********" at bounding box center [322, 150] width 645 height 301
click at [423, 161] on li "Vacation house or recreational purchase" at bounding box center [489, 163] width 175 height 16
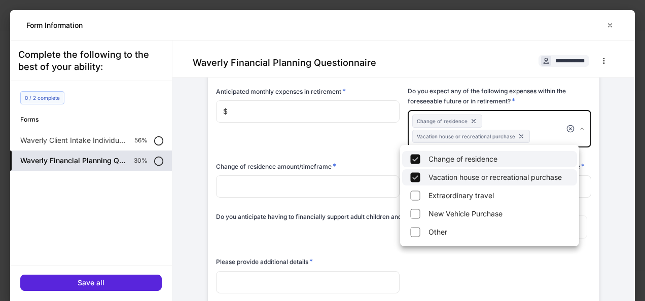
click at [346, 142] on div at bounding box center [322, 150] width 645 height 301
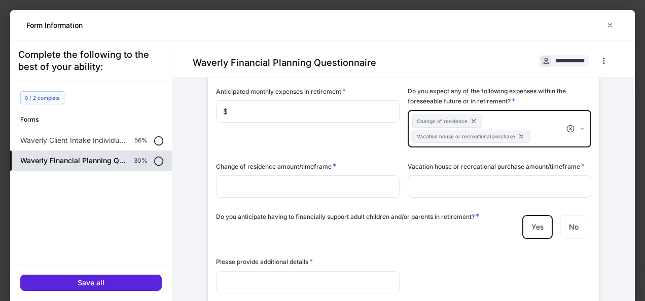
click at [567, 125] on body "**********" at bounding box center [322, 150] width 645 height 301
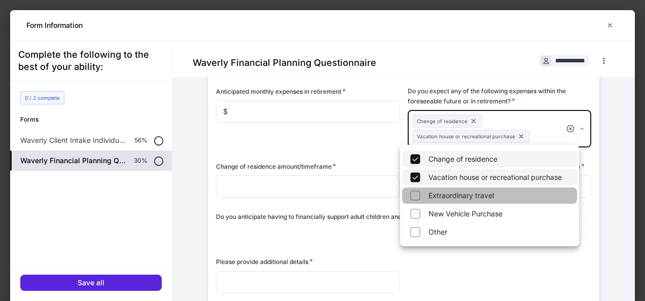
click at [439, 197] on li "Extraordinary travel" at bounding box center [489, 196] width 175 height 16
type input "**********"
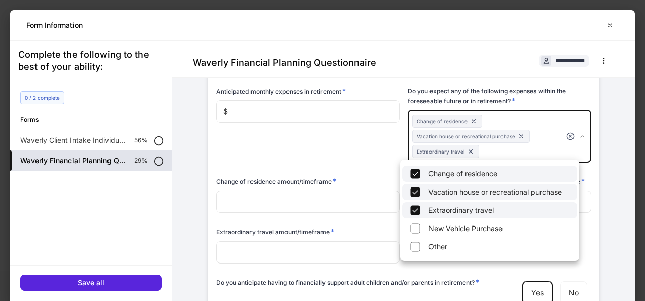
click at [368, 118] on div at bounding box center [322, 150] width 645 height 301
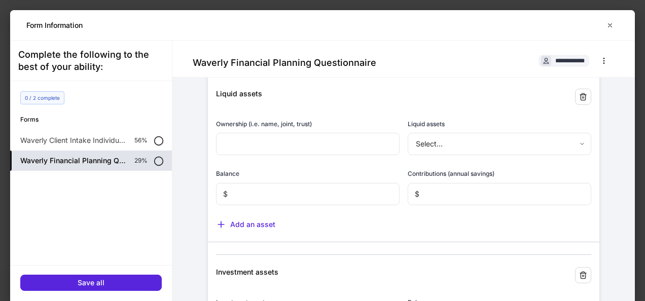
scroll to position [56, 0]
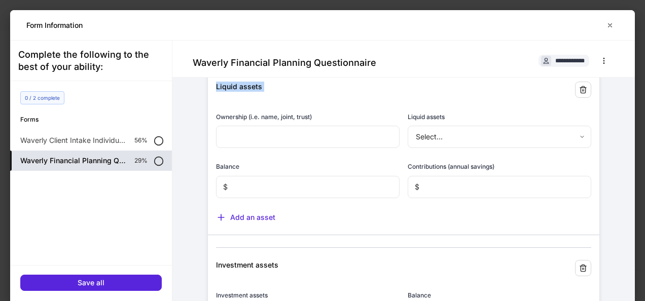
drag, startPoint x: 614, startPoint y: 64, endPoint x: 621, endPoint y: 94, distance: 31.3
click at [621, 94] on div "**********" at bounding box center [404, 186] width 463 height 291
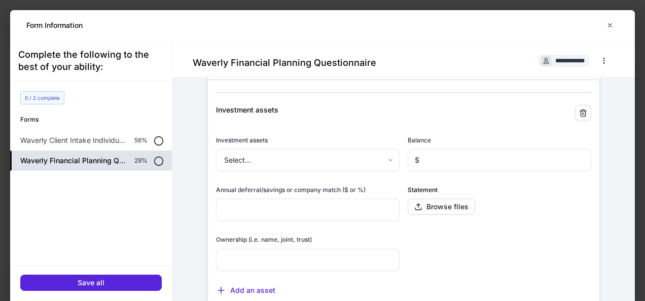
scroll to position [204, 0]
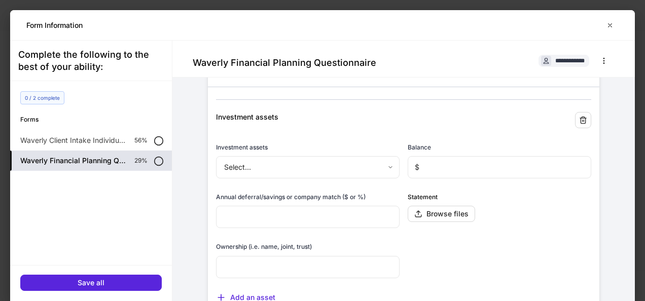
click at [376, 163] on body "**********" at bounding box center [322, 150] width 645 height 301
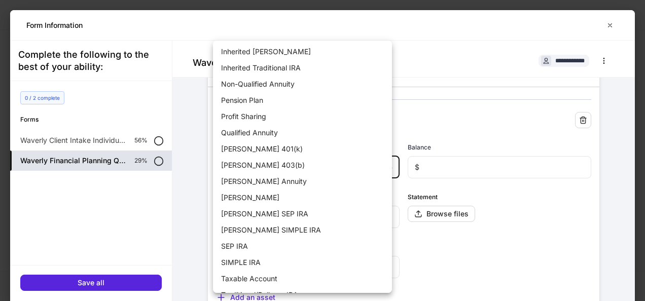
scroll to position [161, 0]
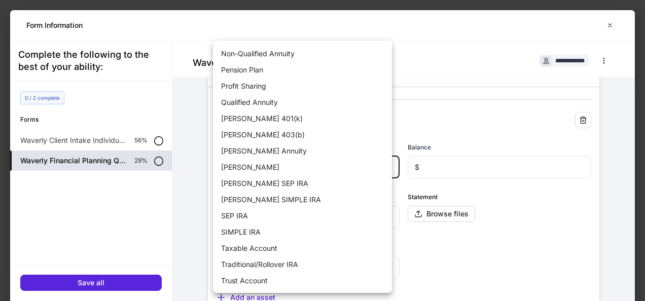
click at [462, 26] on div at bounding box center [322, 150] width 645 height 301
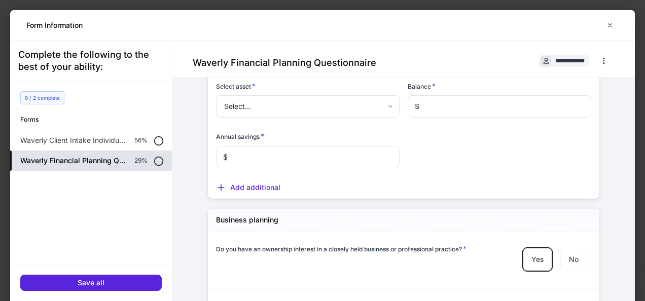
scroll to position [2324, 0]
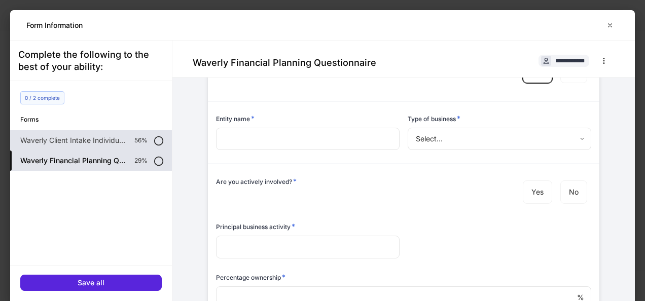
click at [101, 141] on p "Waverly Client Intake Individual - Outside Custodian" at bounding box center [73, 140] width 106 height 10
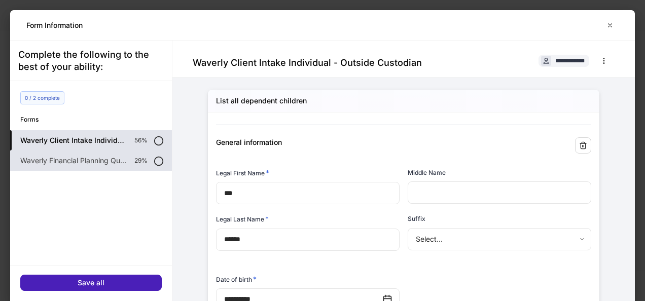
click at [89, 284] on div "Save all" at bounding box center [91, 283] width 27 height 7
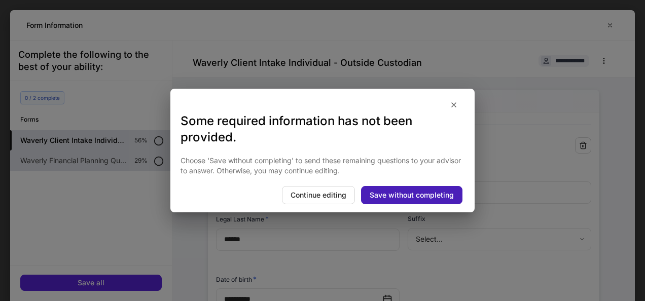
click at [386, 195] on div "Save without completing" at bounding box center [412, 195] width 84 height 7
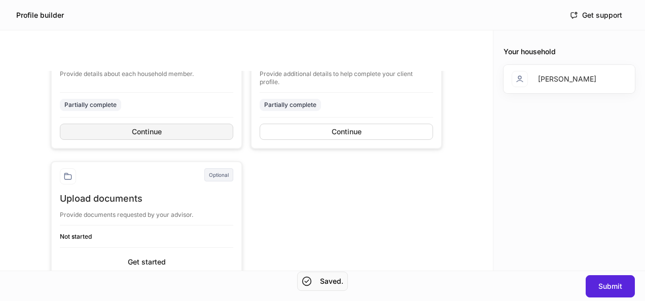
click at [161, 133] on button "Continue" at bounding box center [147, 132] width 174 height 16
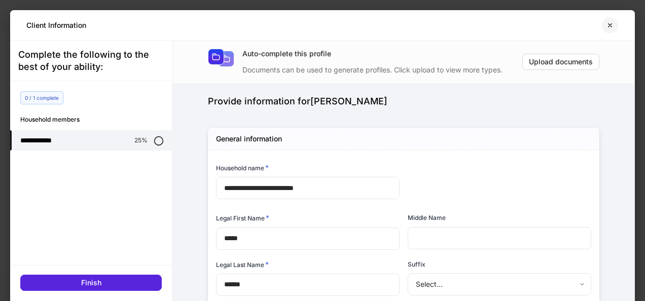
click at [609, 25] on icon "button" at bounding box center [610, 25] width 8 height 8
